Goal: Communication & Community: Answer question/provide support

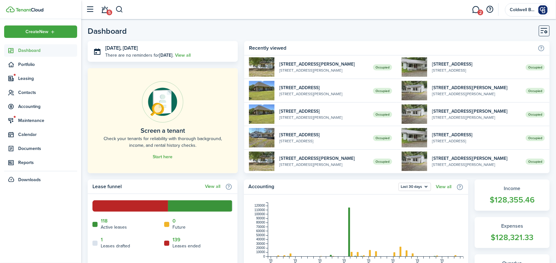
click at [26, 93] on span "Contacts" at bounding box center [47, 92] width 59 height 7
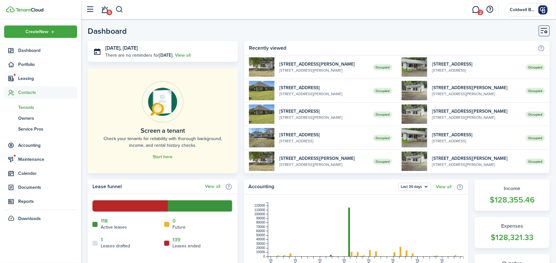
click at [28, 107] on span "Tenants" at bounding box center [47, 107] width 59 height 7
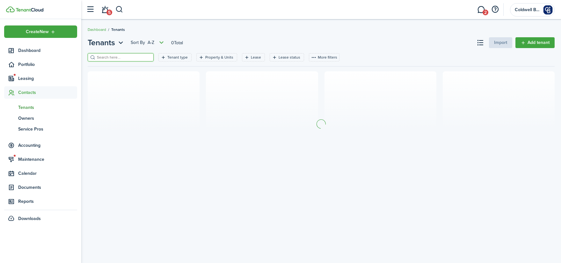
click at [126, 57] on input "search" at bounding box center [123, 57] width 56 height 6
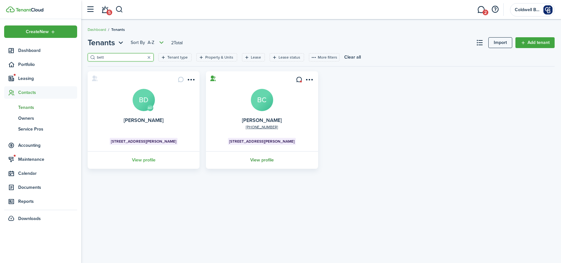
type input "bett"
click at [260, 160] on link "View profile" at bounding box center [262, 160] width 114 height 18
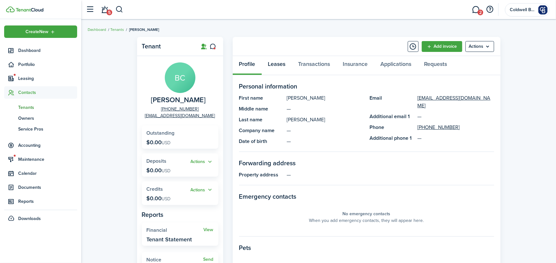
click at [284, 63] on link "Leases" at bounding box center [277, 65] width 30 height 19
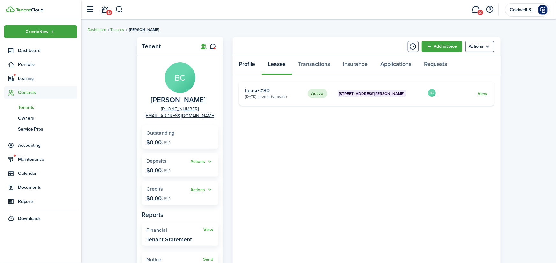
click at [248, 64] on link "Profile" at bounding box center [247, 65] width 29 height 19
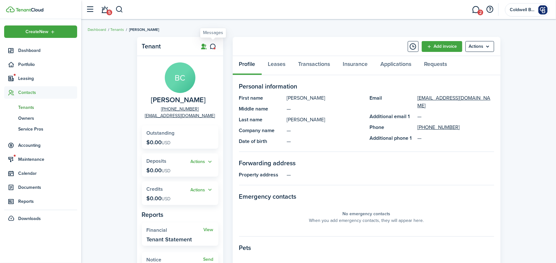
click at [214, 46] on icon at bounding box center [212, 46] width 7 height 6
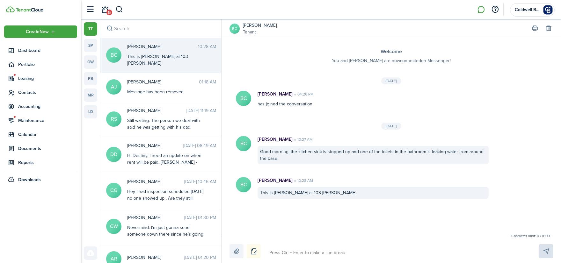
click at [285, 252] on textarea at bounding box center [396, 253] width 259 height 11
type textarea "H"
type textarea "Hi"
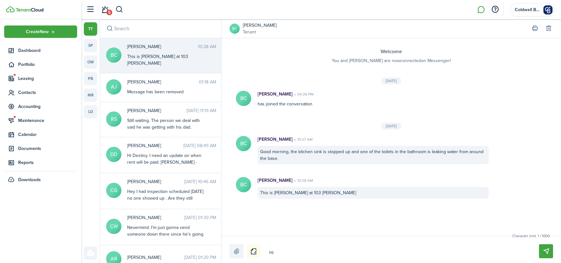
type textarea "Hi"
type textarea "Hi B"
type textarea "Hi Be"
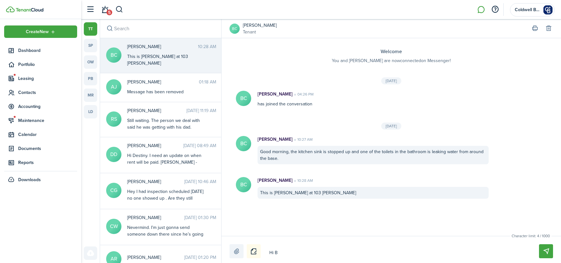
type textarea "Hi Be"
type textarea "Hi Bet"
type textarea "Hi Bett"
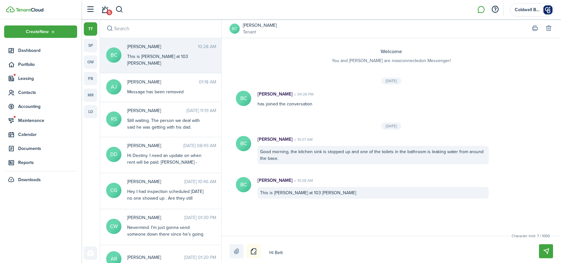
type textarea "Hi [PERSON_NAME]"
type textarea "Hi [PERSON_NAME]."
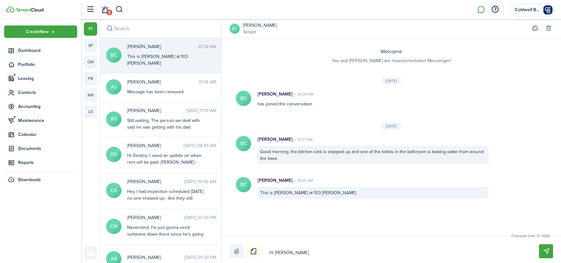
type textarea "Hi [PERSON_NAME]."
type textarea "Hi [PERSON_NAME]. W"
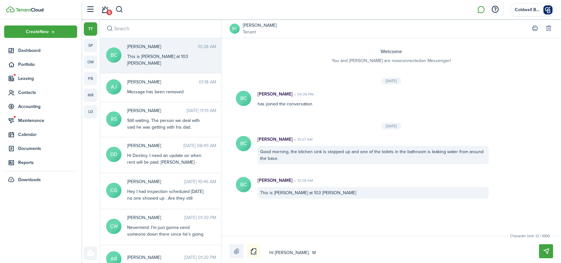
type textarea "Hi [PERSON_NAME]. We"
type textarea "Hi [PERSON_NAME]. We w"
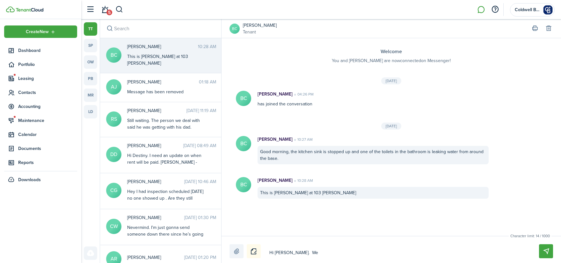
type textarea "Hi [PERSON_NAME]. We w"
type textarea "Hi [PERSON_NAME]. We wi"
type textarea "Hi [PERSON_NAME]. We wil"
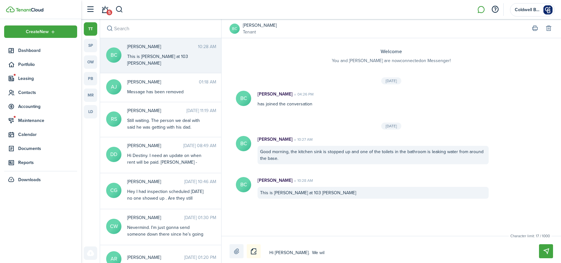
type textarea "Hi [PERSON_NAME]. We will"
type textarea "Hi [PERSON_NAME]. We will g"
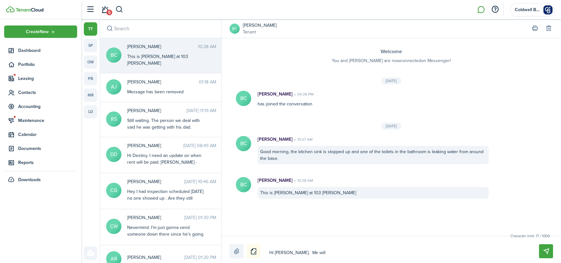
type textarea "Hi [PERSON_NAME]. We will g"
type textarea "Hi [PERSON_NAME]. We will ge"
type textarea "Hi [PERSON_NAME]. We will get"
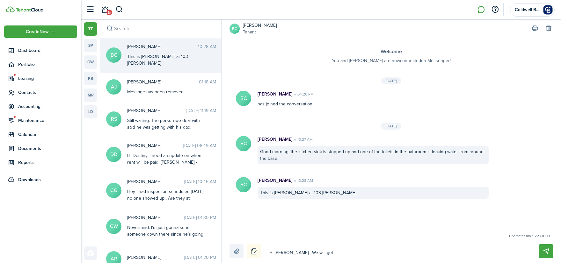
type textarea "Hi [PERSON_NAME]. We will get"
type textarea "Hi [PERSON_NAME]. We will get a"
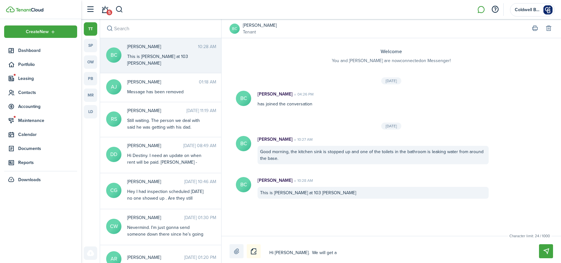
type textarea "Hi [PERSON_NAME]. We will get a"
type textarea "Hi [PERSON_NAME]. We will get a p"
type textarea "Hi [PERSON_NAME]. We will get a pl"
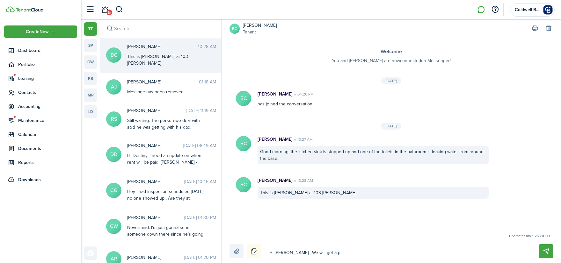
type textarea "Hi [PERSON_NAME]. We will get a plu"
type textarea "Hi [PERSON_NAME]. We will get a plum"
type textarea "Hi [PERSON_NAME]. We will get a plumb"
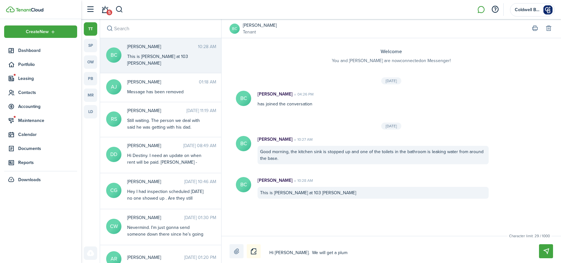
type textarea "Hi [PERSON_NAME]. We will get a plumb"
type textarea "Hi [PERSON_NAME]. We will get a plumbe"
type textarea "Hi [PERSON_NAME]. We will get a plumber"
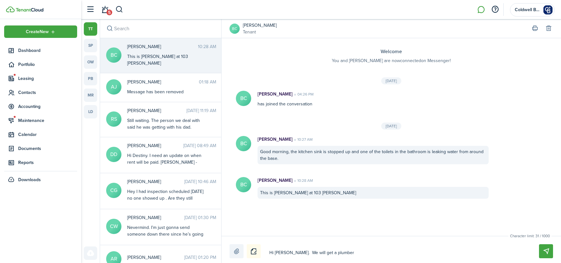
type textarea "Hi [PERSON_NAME]. We will get a plumber"
type textarea "Hi [PERSON_NAME]. We will get a plumber o"
type textarea "Hi [PERSON_NAME]. We will get a plumber ou"
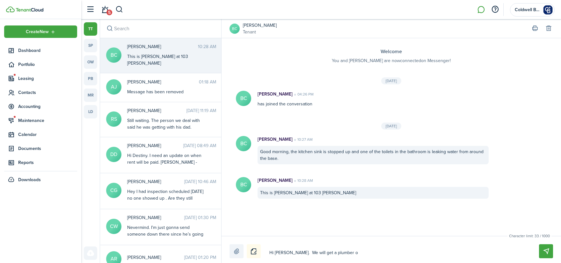
type textarea "Hi [PERSON_NAME]. We will get a plumber ou"
type textarea "Hi [PERSON_NAME]. We will get a plumber out"
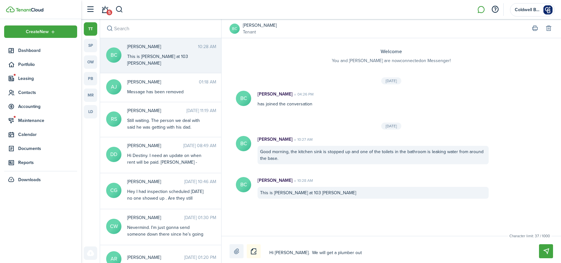
type textarea "Hi [PERSON_NAME]. We will get a plumber out a"
type textarea "Hi [PERSON_NAME]. We will get a plumber out as"
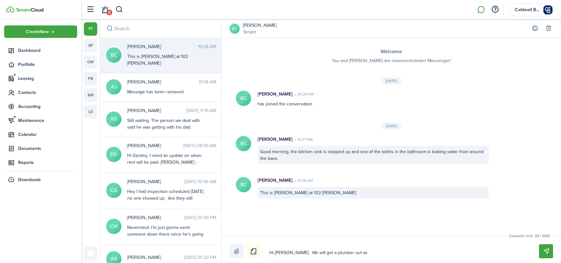
type textarea "Hi [PERSON_NAME]. We will get a plumber out as"
type textarea "Hi [PERSON_NAME]. We will get a plumber out as s"
type textarea "Hi [PERSON_NAME]. We will get a plumber out as so"
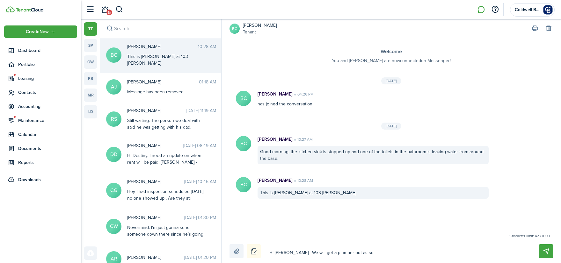
type textarea "Hi [PERSON_NAME]. We will get a plumber out as soo"
type textarea "Hi [PERSON_NAME]. We will get a plumber out as soon"
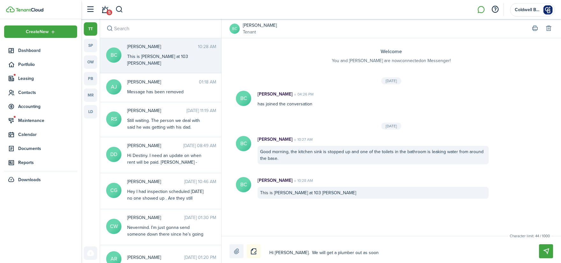
type textarea "Hi [PERSON_NAME]. We will get a plumber out as soon"
type textarea "Hi [PERSON_NAME]. We will get a plumber out as soon a"
type textarea "Hi [PERSON_NAME]. We will get a plumber out as soon as"
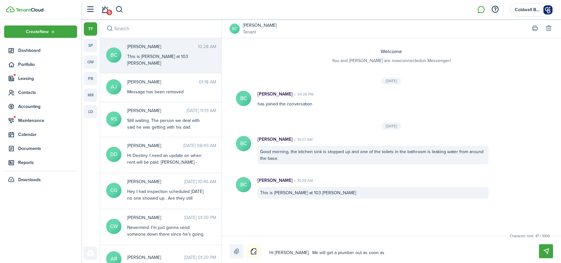
type textarea "Hi [PERSON_NAME]. We will get a plumber out as soon as"
type textarea "Hi [PERSON_NAME]. We will get a plumber out as soon as o"
type textarea "Hi [PERSON_NAME]. We will get a plumber out as soon as on"
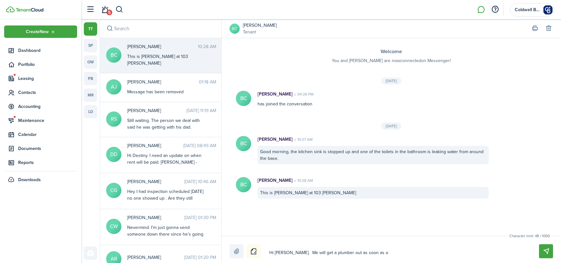
type textarea "Hi [PERSON_NAME]. We will get a plumber out as soon as on"
type textarea "Hi [PERSON_NAME]. We will get a plumber out as soon as one"
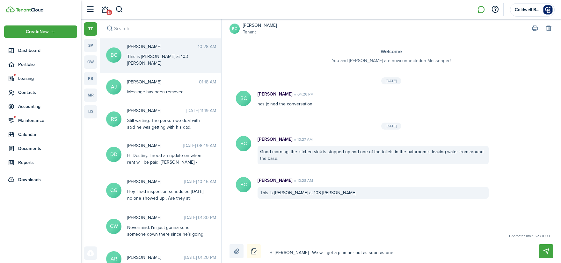
type textarea "Hi [PERSON_NAME]. We will get a plumber out as soon as one i"
type textarea "Hi [PERSON_NAME]. We will get a plumber out as soon as one is"
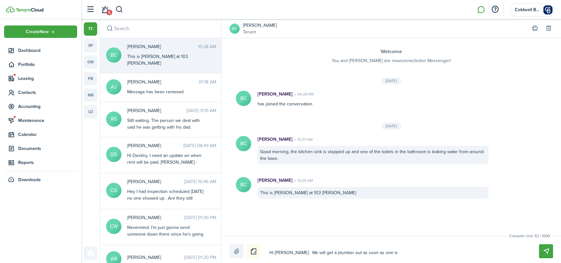
type textarea "Hi [PERSON_NAME]. We will get a plumber out as soon as one is"
type textarea "Hi [PERSON_NAME]. We will get a plumber out as soon as one is a"
type textarea "Hi [PERSON_NAME]. We will get a plumber out as soon as one is av"
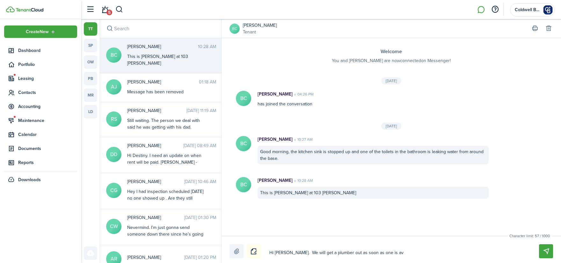
type textarea "Hi [PERSON_NAME]. We will get a plumber out as soon as one is ava"
type textarea "Hi [PERSON_NAME]. We will get a plumber out as soon as one is avai"
type textarea "Hi [PERSON_NAME]. We will get a plumber out as soon as one is avail"
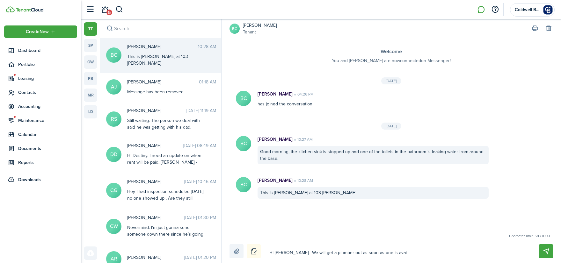
type textarea "Hi [PERSON_NAME]. We will get a plumber out as soon as one is avail"
type textarea "Hi [PERSON_NAME]. We will get a plumber out as soon as one is availa"
type textarea "Hi [PERSON_NAME]. We will get a plumber out as soon as one is availab"
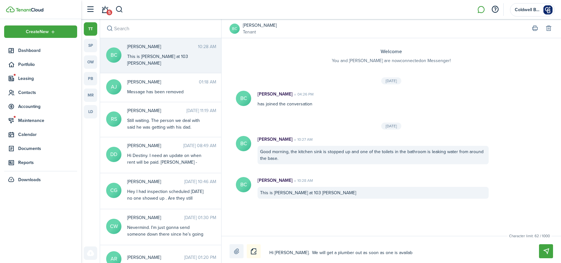
type textarea "Hi [PERSON_NAME]. We will get a plumber out as soon as one is availabl"
type textarea "Hi [PERSON_NAME]. We will get a plumber out as soon as one is available"
type textarea "Hi [PERSON_NAME]. We will get a plumber out as soon as one is available."
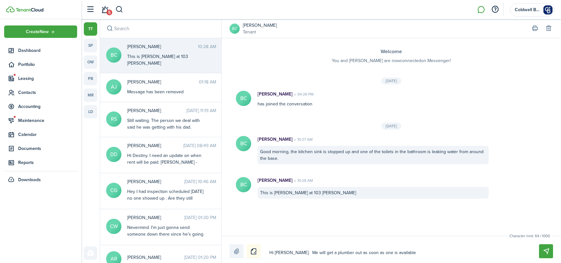
type textarea "Hi [PERSON_NAME]. We will get a plumber out as soon as one is available."
click at [544, 251] on button "Send" at bounding box center [546, 251] width 14 height 14
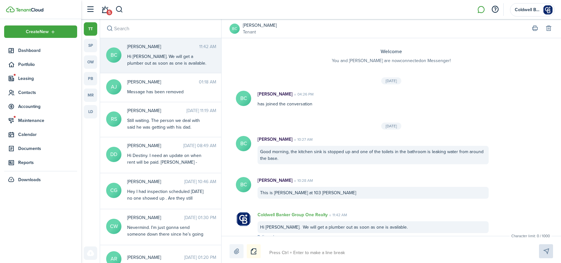
scroll to position [10, 0]
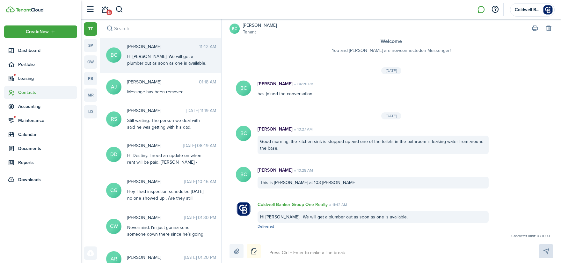
click at [25, 92] on span "Contacts" at bounding box center [47, 92] width 59 height 7
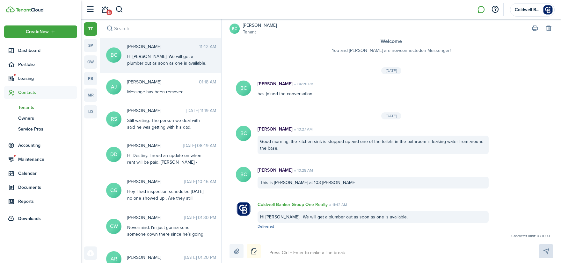
click at [29, 107] on span "Tenants" at bounding box center [47, 107] width 59 height 7
click at [298, 250] on textarea at bounding box center [396, 253] width 259 height 11
type textarea "i"
type textarea "is"
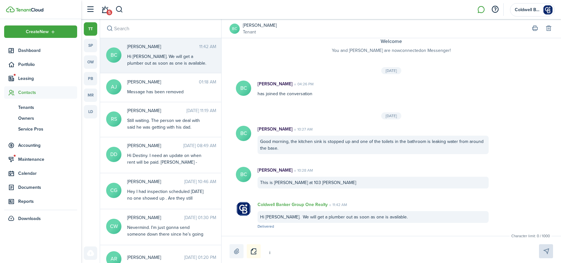
type textarea "is"
type textarea "is y"
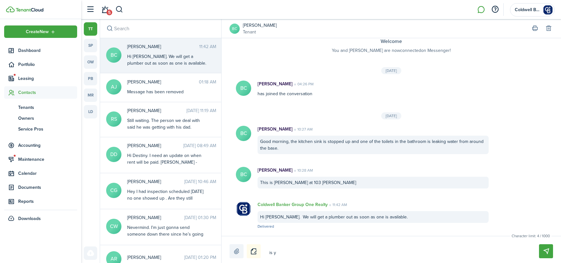
type textarea "is yo"
type textarea "is you"
type textarea "is your"
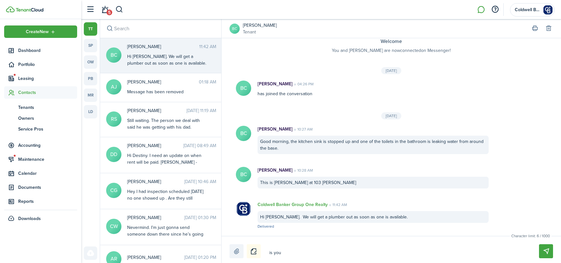
type textarea "is your"
type textarea "is your n"
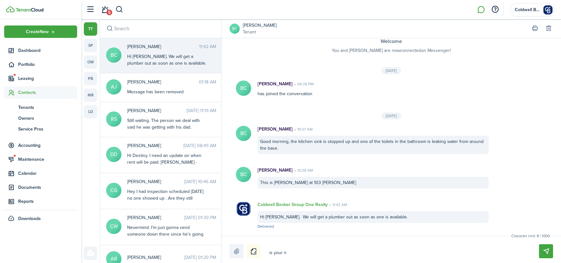
type textarea "is your nu"
type textarea "is your num"
type textarea "is your numb"
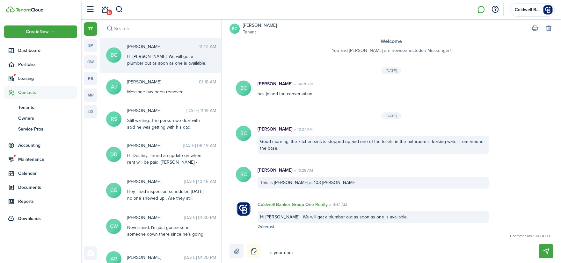
type textarea "is your numb"
type textarea "is your numbe"
type textarea "is your number"
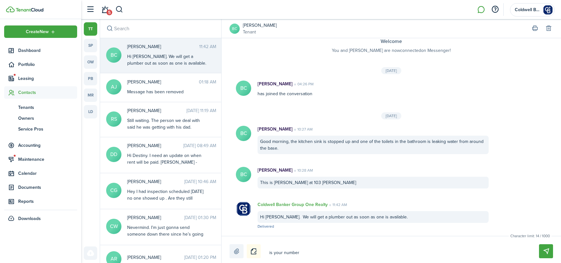
type textarea "is your number"
type textarea "is your number s"
type textarea "is your number st"
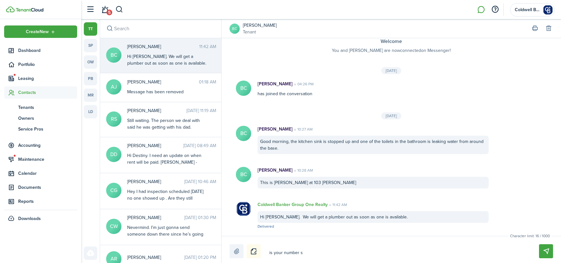
type textarea "is your number st"
type textarea "is your number sti"
type textarea "is your number stil"
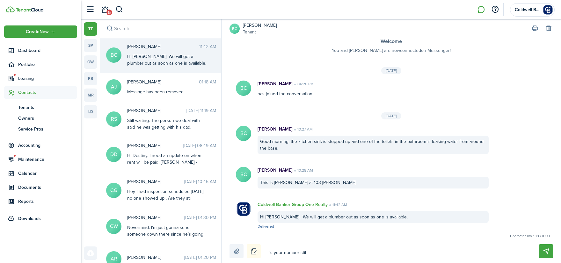
type textarea "is your number still"
paste textarea "113183768717"
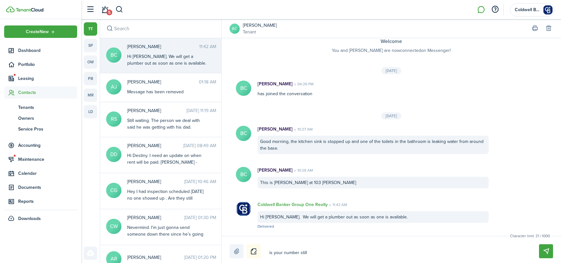
type textarea "is your number still 113183768717"
type textarea "is your number still 11318376-8717"
type textarea "is your number still [PHONE_NUMBER]"
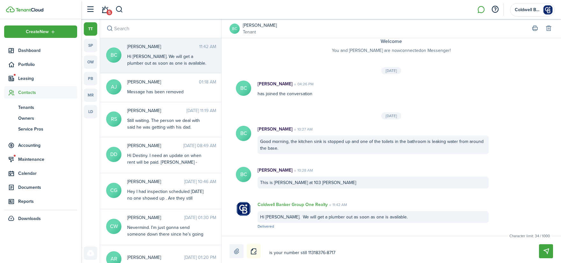
type textarea "is your number still [PHONE_NUMBER]"
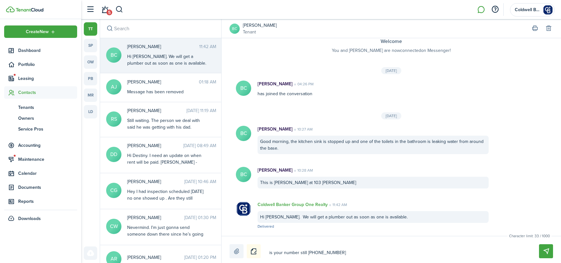
click at [356, 251] on textarea "is your number still [PHONE_NUMBER]" at bounding box center [396, 253] width 259 height 11
type textarea "is your number still [PHONE_NUMBER]"
click at [545, 251] on button "Send" at bounding box center [546, 251] width 14 height 14
